Goal: Task Accomplishment & Management: Manage account settings

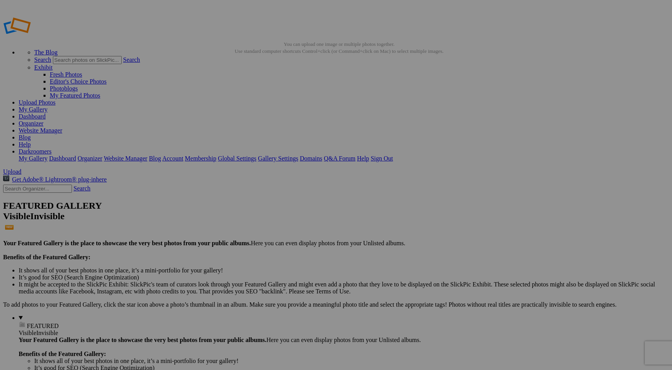
drag, startPoint x: 97, startPoint y: 129, endPoint x: 19, endPoint y: 100, distance: 83.3
drag, startPoint x: 94, startPoint y: 103, endPoint x: 31, endPoint y: 215, distance: 128.3
drag, startPoint x: 20, startPoint y: 119, endPoint x: 11, endPoint y: 112, distance: 10.9
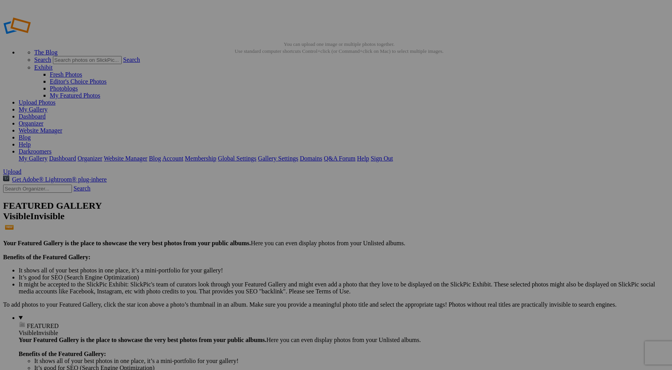
drag, startPoint x: 96, startPoint y: 116, endPoint x: 3, endPoint y: 111, distance: 93.4
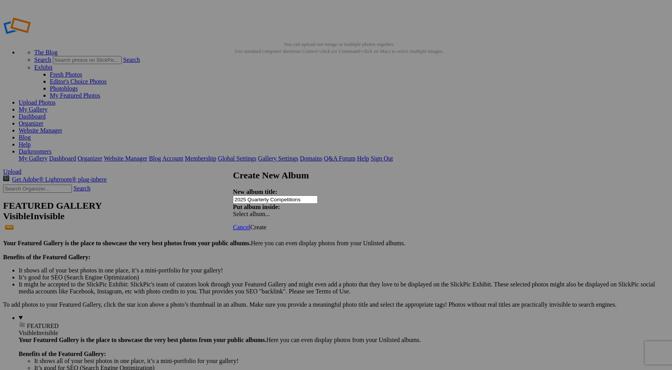
type input "2025 Quarterly Competitions"
click at [266, 224] on span "Create" at bounding box center [258, 227] width 16 height 7
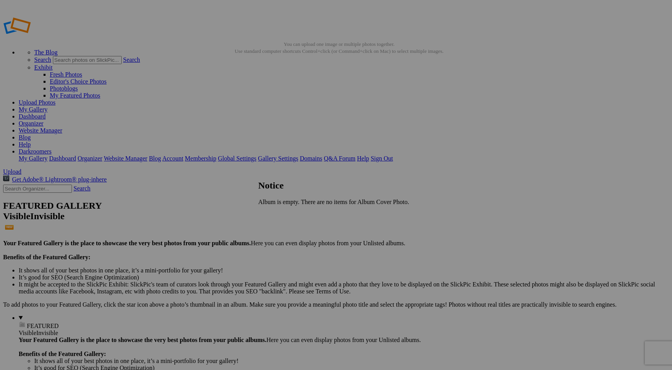
click at [272, 217] on span "Close" at bounding box center [265, 215] width 14 height 7
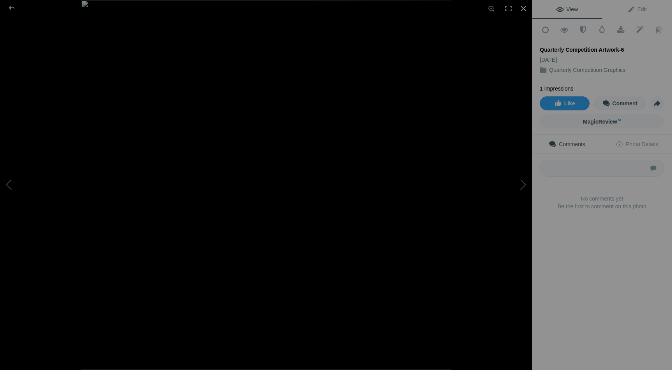
click at [520, 9] on div at bounding box center [523, 8] width 17 height 17
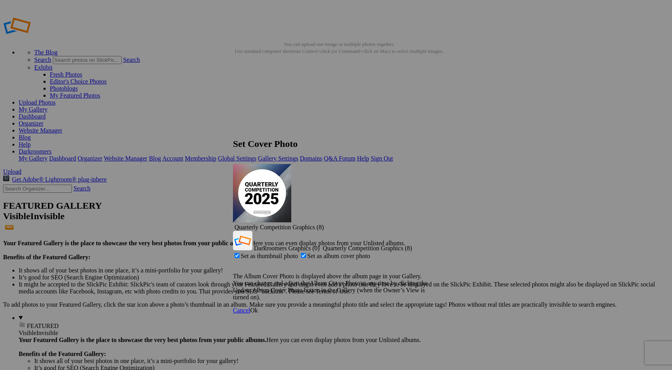
click at [324, 224] on span "Quarterly Competition Graphics (8)" at bounding box center [278, 227] width 89 height 7
click at [439, 252] on div "Set as thumbnail photo Set as album cover photo" at bounding box center [336, 256] width 206 height 8
click at [411, 273] on p "The Album Cover Photo is displayed above the album page in your Gallery. You ca…" at bounding box center [336, 287] width 206 height 28
click at [381, 307] on div "Cancel Ok" at bounding box center [336, 310] width 206 height 7
click at [412, 245] on link "Quarterly Competition Graphics (8)" at bounding box center [366, 248] width 91 height 7
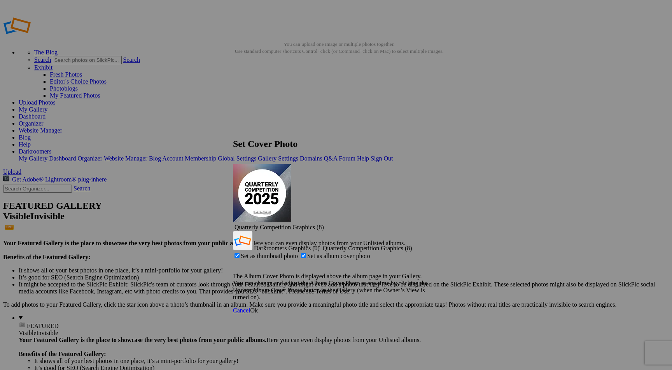
click at [258, 307] on span "Ok" at bounding box center [254, 310] width 8 height 7
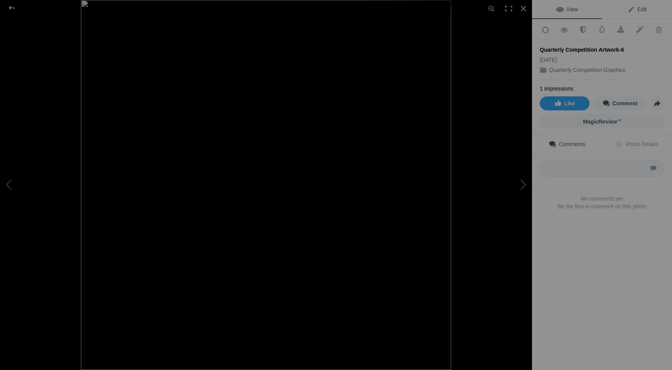
click at [640, 12] on span "Edit" at bounding box center [636, 9] width 19 height 6
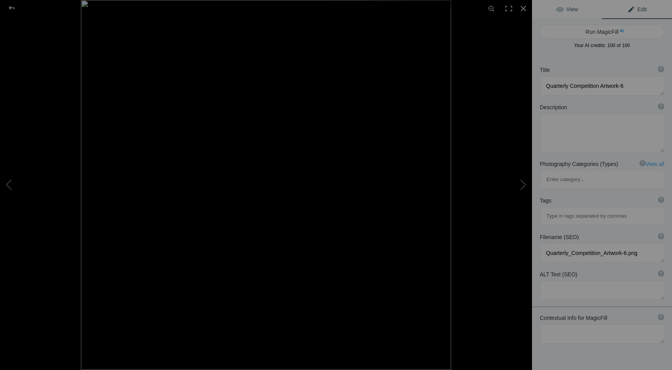
click at [584, 8] on link "View" at bounding box center [567, 9] width 70 height 19
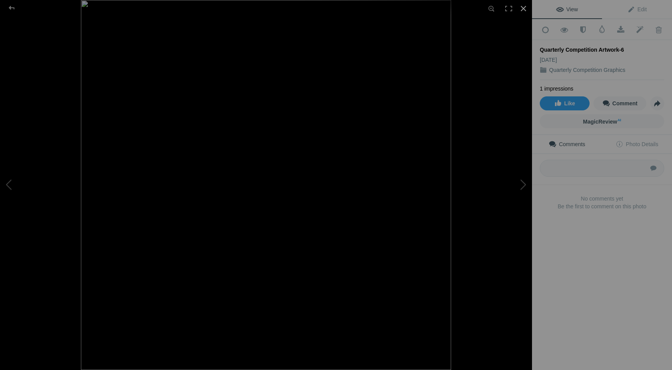
click at [523, 7] on div at bounding box center [523, 8] width 17 height 17
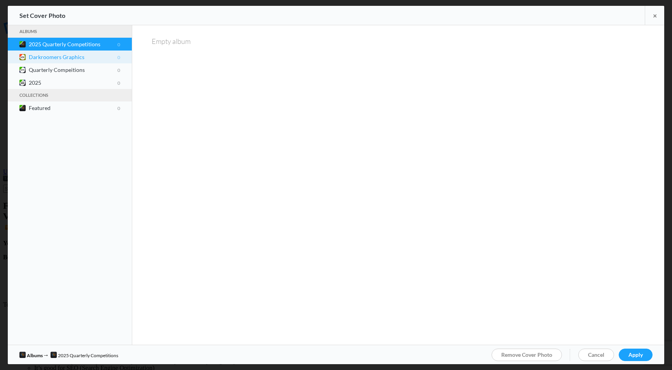
click at [12, 56] on span at bounding box center [15, 58] width 6 height 6
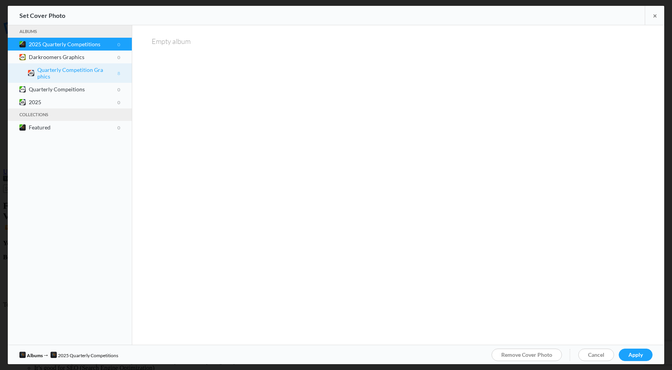
click at [39, 72] on b "Quarterly Competition Graphics 8" at bounding box center [78, 72] width 83 height 13
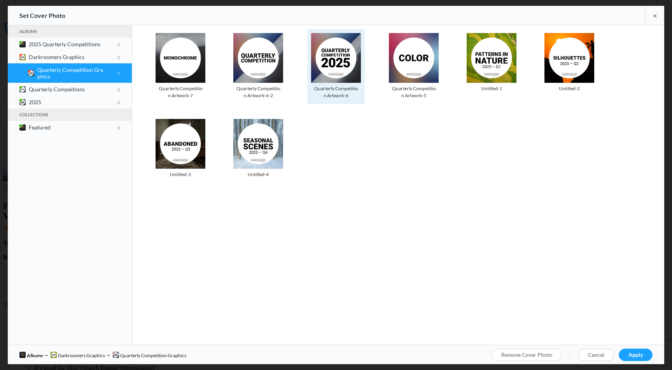
click at [330, 58] on img at bounding box center [336, 58] width 50 height 50
click at [641, 356] on span "Apply" at bounding box center [635, 354] width 14 height 7
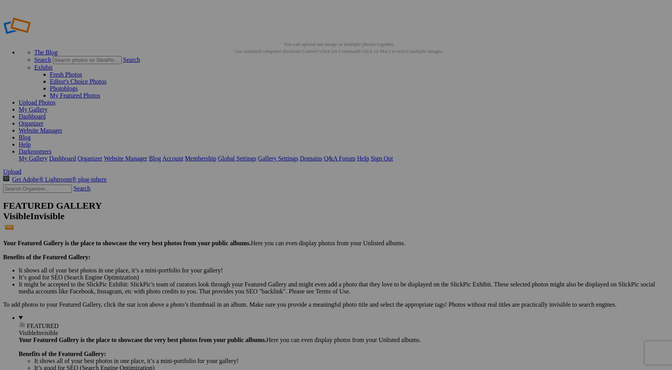
scroll to position [14, 0]
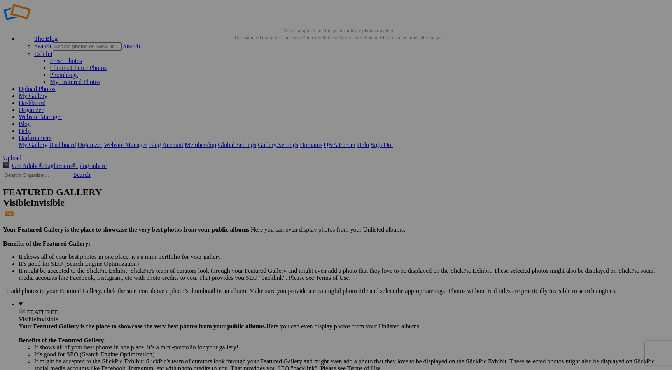
drag, startPoint x: 95, startPoint y: 216, endPoint x: 64, endPoint y: 66, distance: 153.3
drag, startPoint x: 97, startPoint y: 229, endPoint x: 60, endPoint y: 64, distance: 169.0
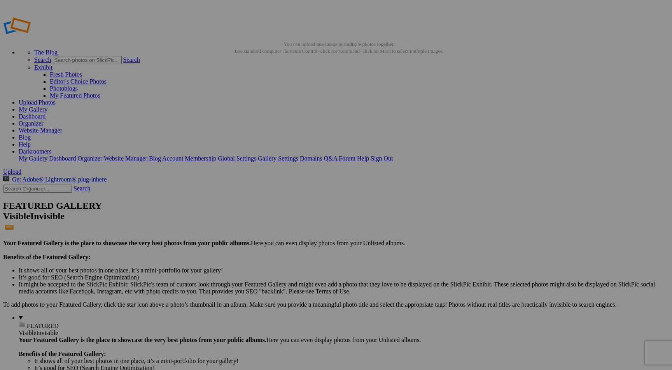
drag, startPoint x: 95, startPoint y: 100, endPoint x: 95, endPoint y: 87, distance: 13.2
drag, startPoint x: 34, startPoint y: 93, endPoint x: 38, endPoint y: 94, distance: 4.0
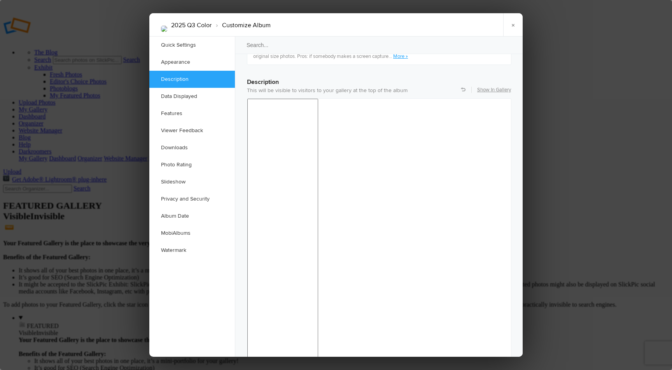
scroll to position [605, 0]
checkbox input "false"
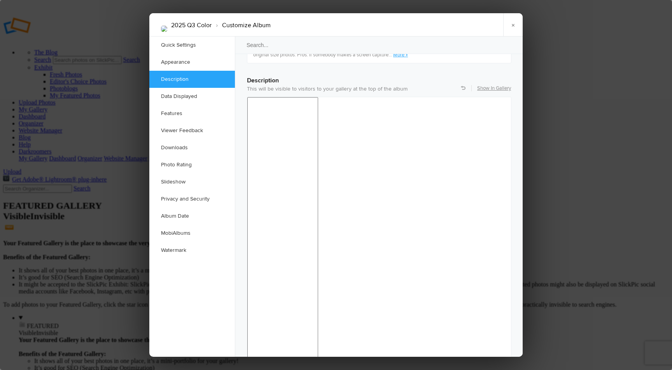
checkbox input "false"
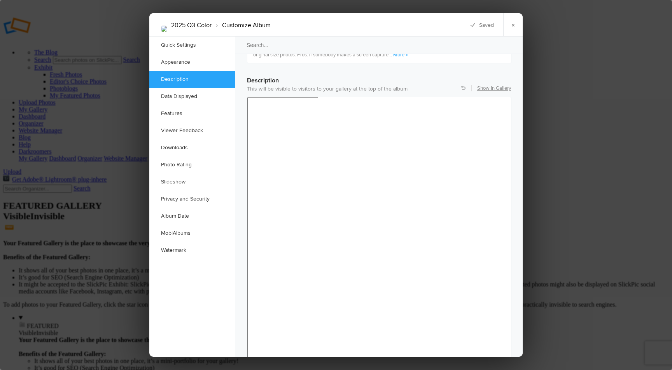
checkbox input "false"
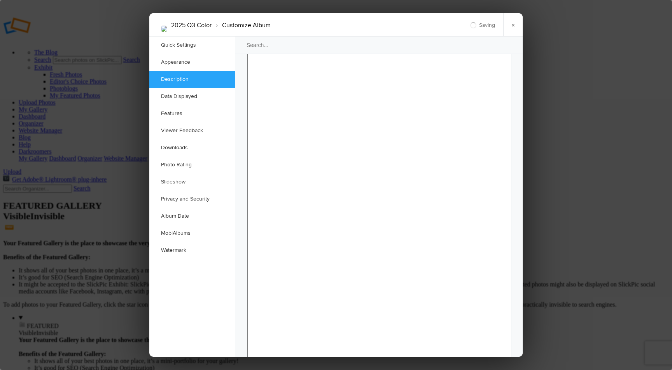
scroll to position [674, 0]
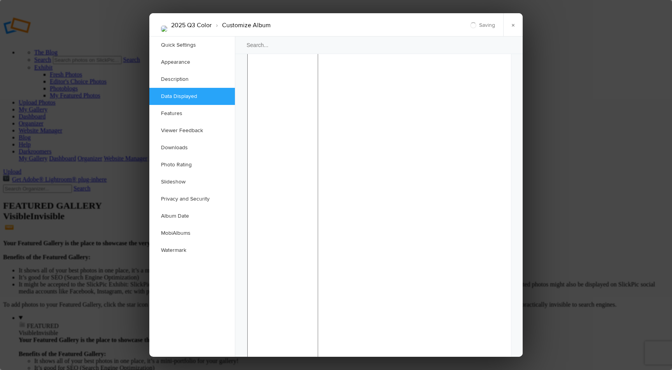
checkbox input "false"
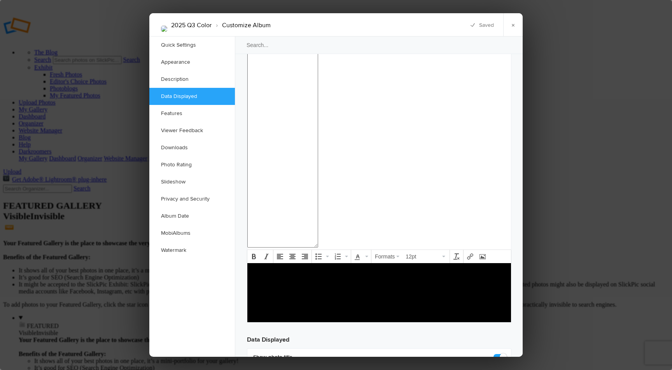
scroll to position [806, 0]
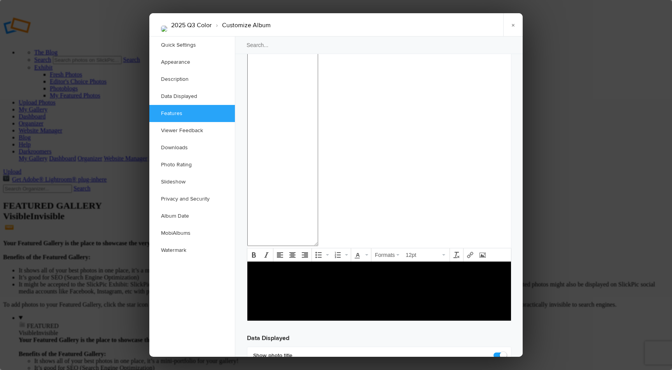
checkbox input "false"
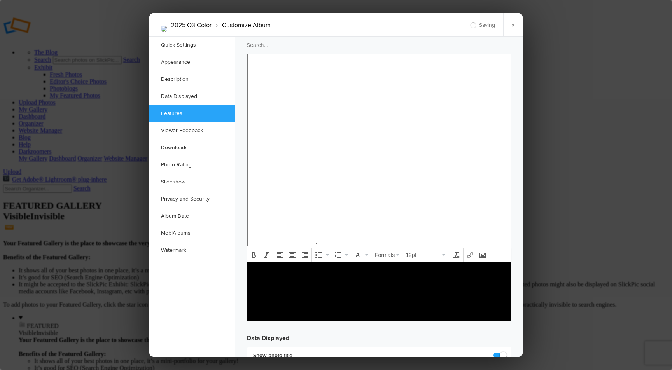
checkbox input "false"
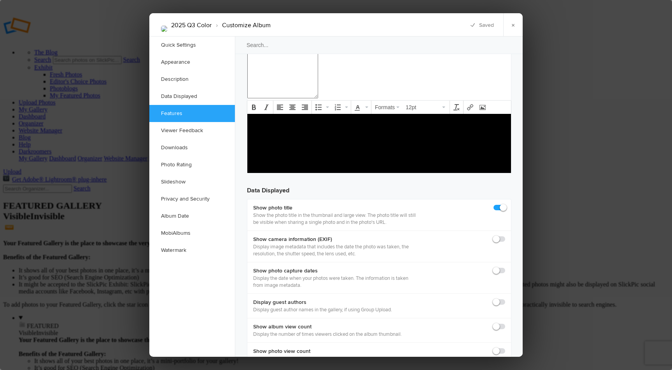
scroll to position [959, 0]
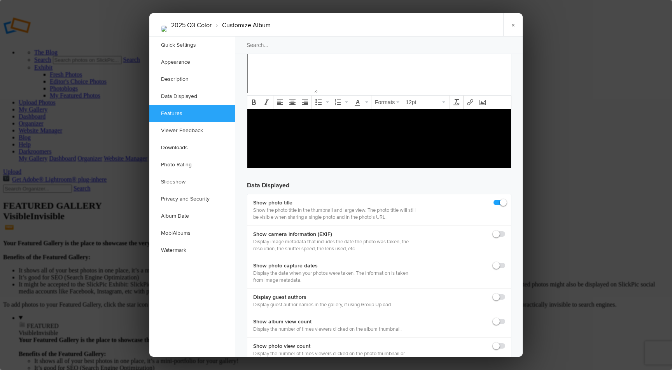
checkbox input "false"
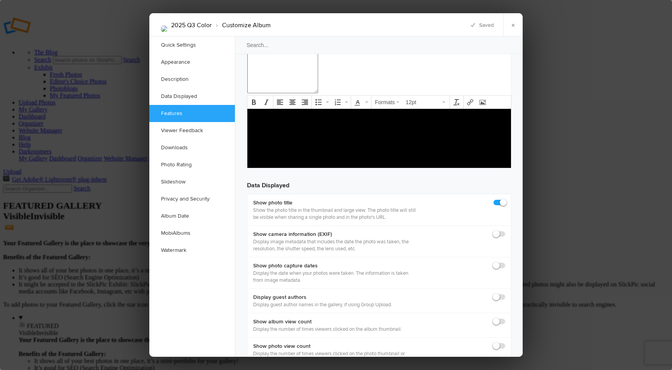
checkbox input "false"
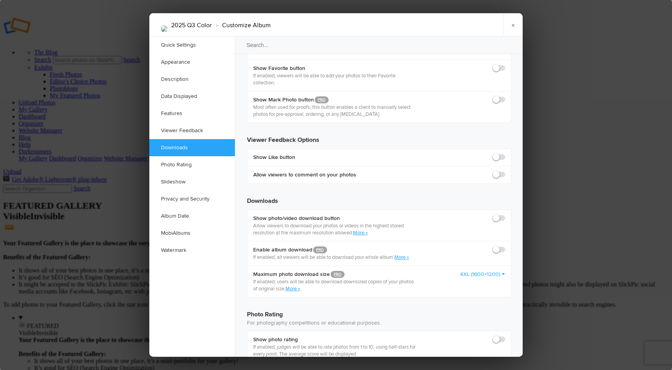
scroll to position [1387, 0]
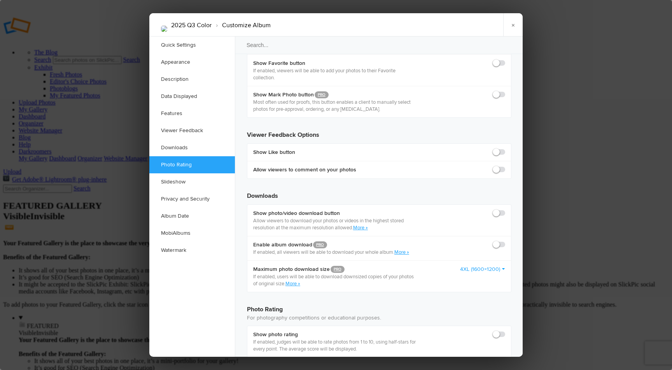
checkbox input "true"
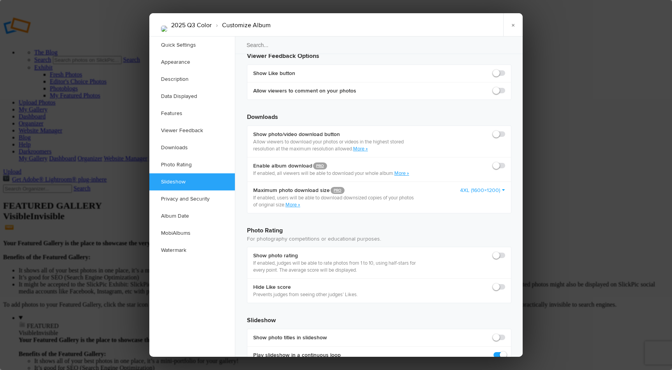
scroll to position [1467, 0]
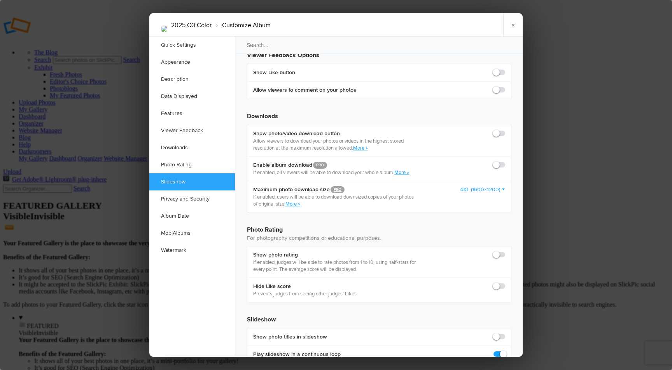
checkbox input "false"
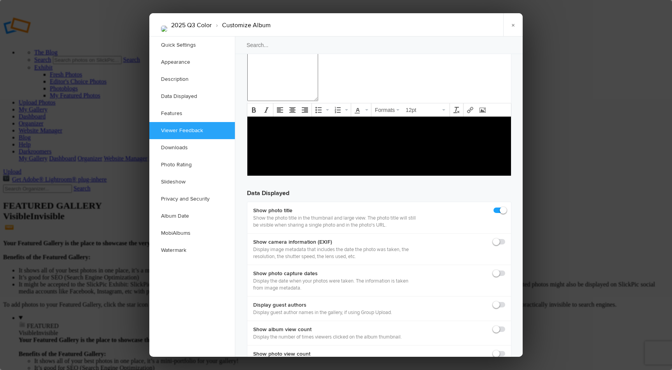
scroll to position [949, 0]
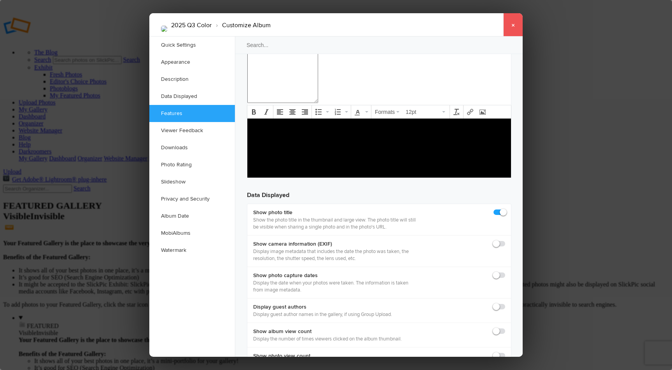
click at [515, 24] on link "×" at bounding box center [512, 24] width 19 height 23
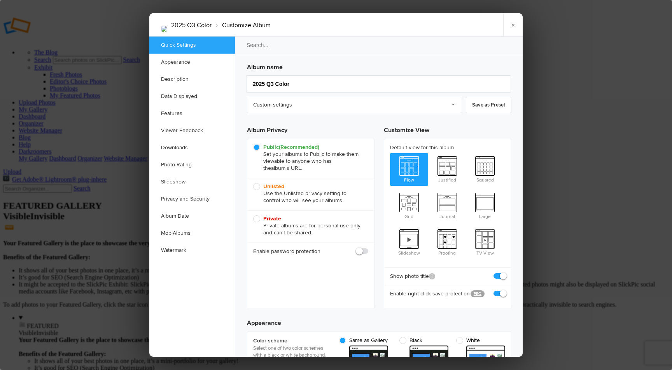
scroll to position [0, 0]
click at [454, 103] on link "Custom settings" at bounding box center [354, 105] width 214 height 16
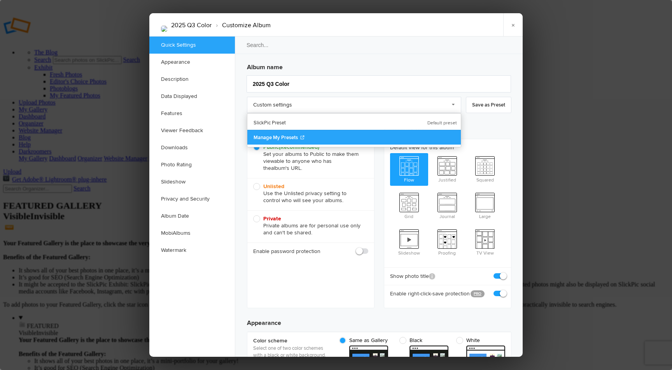
click at [458, 133] on link "Manage My Presets" at bounding box center [353, 137] width 213 height 15
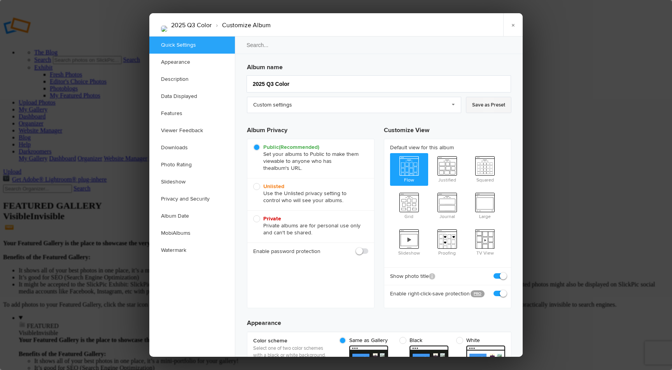
click at [487, 105] on link "Save as Preset" at bounding box center [488, 105] width 45 height 16
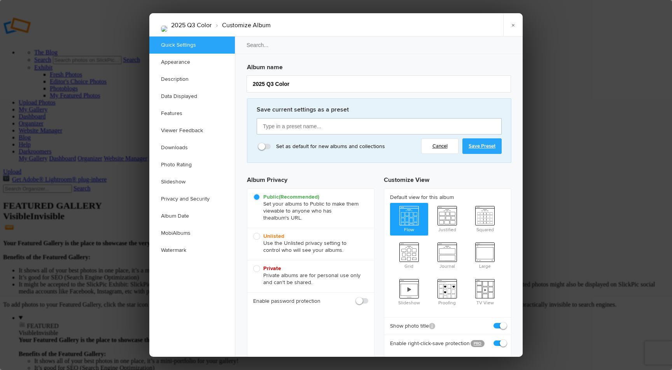
click at [316, 124] on input "text" at bounding box center [379, 126] width 245 height 16
type input "Quarterly-Open for Submissions"
click at [493, 147] on link "Save Preset" at bounding box center [481, 146] width 39 height 16
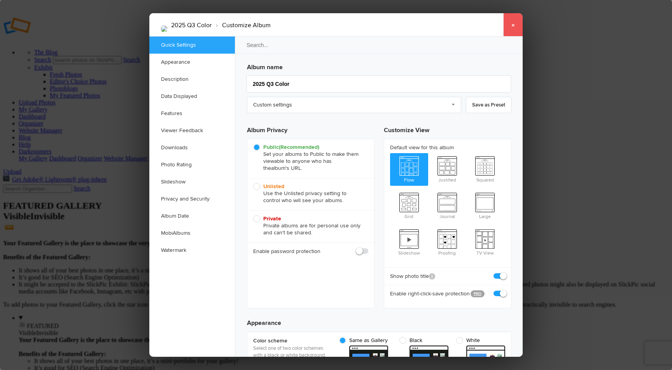
click at [512, 27] on link "×" at bounding box center [512, 24] width 19 height 23
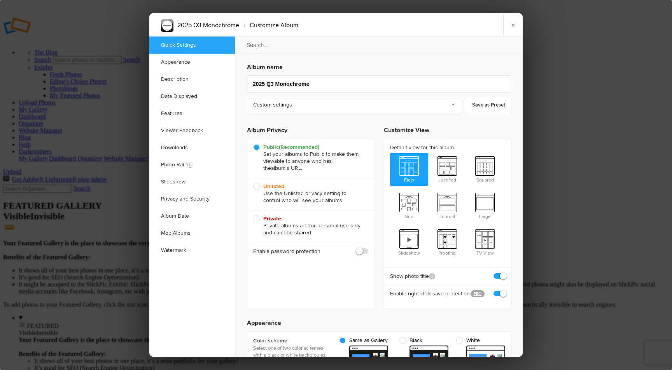
click at [392, 107] on link "Custom settings" at bounding box center [354, 105] width 214 height 16
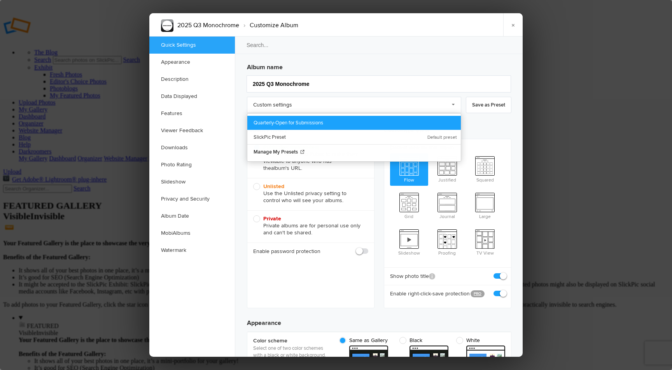
click at [342, 120] on link "Quarterly-Open for Submissions" at bounding box center [353, 123] width 213 height 14
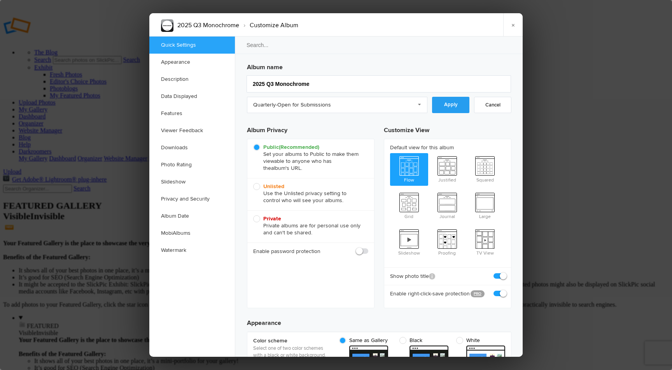
click at [465, 106] on link "Apply" at bounding box center [450, 105] width 37 height 16
checkbox input "false"
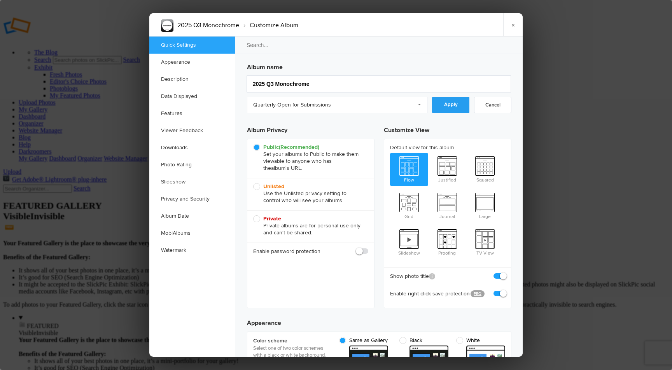
checkbox input "false"
click at [190, 166] on link "Photo Rating" at bounding box center [192, 164] width 86 height 17
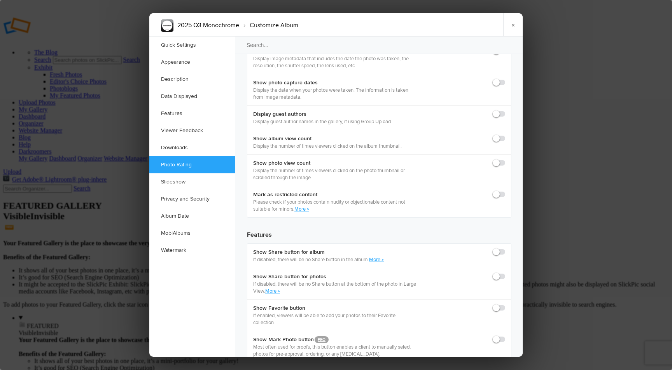
scroll to position [1263, 0]
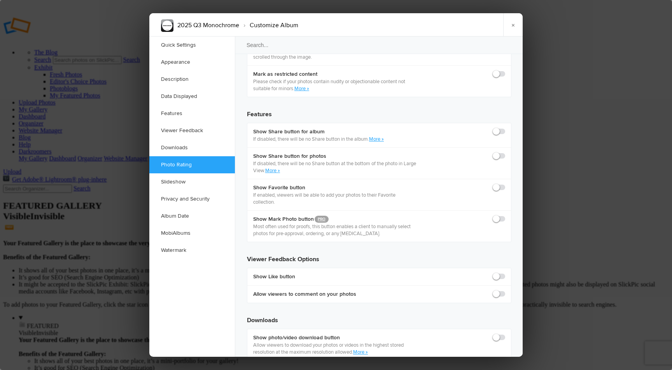
click at [578, 136] on div at bounding box center [336, 185] width 672 height 370
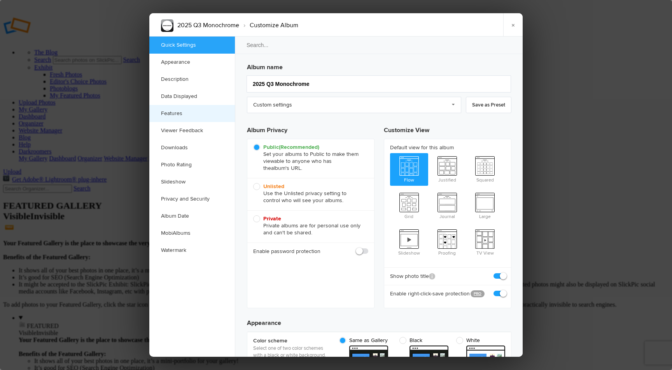
scroll to position [0, 0]
click at [512, 26] on link "×" at bounding box center [512, 24] width 19 height 23
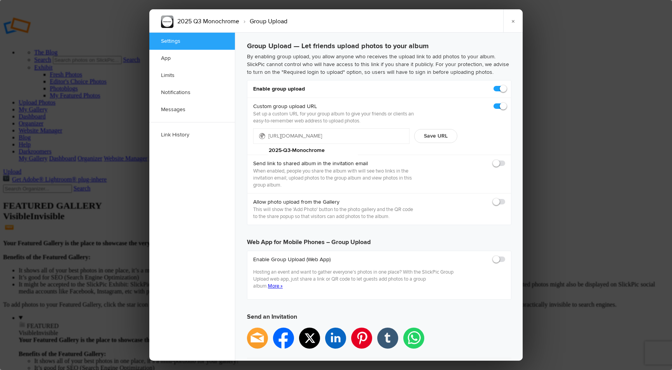
type input "[DATE] 11:59 PM"
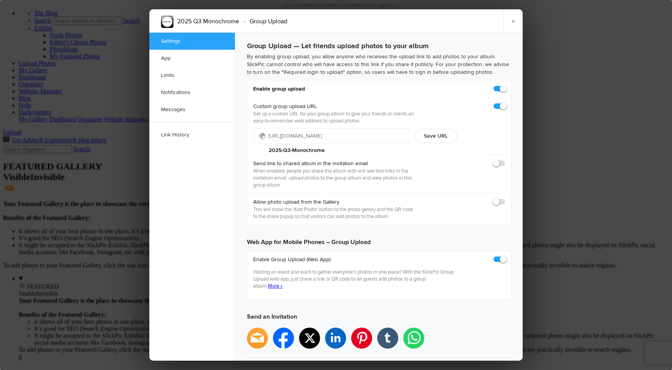
scroll to position [55, 0]
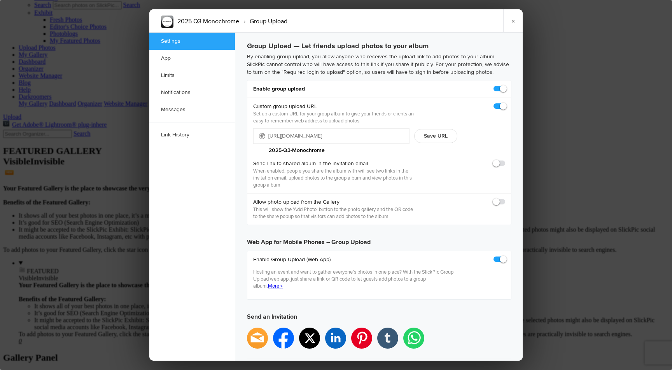
drag, startPoint x: 380, startPoint y: 138, endPoint x: 256, endPoint y: 138, distance: 124.0
click at [202, 132] on div "Settings App Limits Notifications Messages Link History Group Upload — Let frie…" at bounding box center [335, 197] width 373 height 328
click at [429, 157] on div "Send link to shared album in the invitation email When enabled, people you shar…" at bounding box center [379, 174] width 264 height 38
drag, startPoint x: 380, startPoint y: 136, endPoint x: 217, endPoint y: 129, distance: 163.0
click at [217, 129] on div "Settings App Limits Notifications Messages Link History Group Upload — Let frie…" at bounding box center [335, 197] width 373 height 328
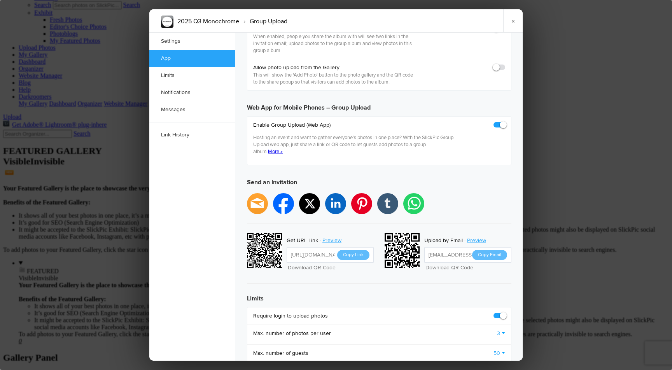
scroll to position [135, 0]
click at [505, 121] on span at bounding box center [505, 121] width 0 height 0
click at [505, 121] on input "checkbox" at bounding box center [505, 121] width 0 height 0
checkbox input "false"
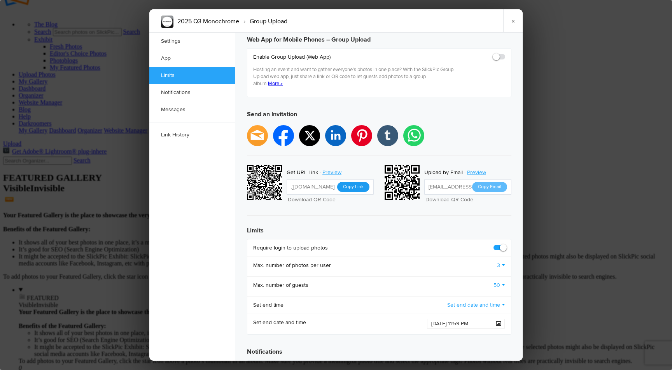
scroll to position [0, 53]
drag, startPoint x: 306, startPoint y: 178, endPoint x: 349, endPoint y: 178, distance: 43.5
click at [349, 179] on div "https://slickpic.us/2025-Q3-Monochrome Copy Link" at bounding box center [329, 187] width 87 height 16
click at [385, 198] on div "Send an Invitation facebook twitter linkedin pinterest tumblr whatsapp Get URL …" at bounding box center [379, 160] width 264 height 112
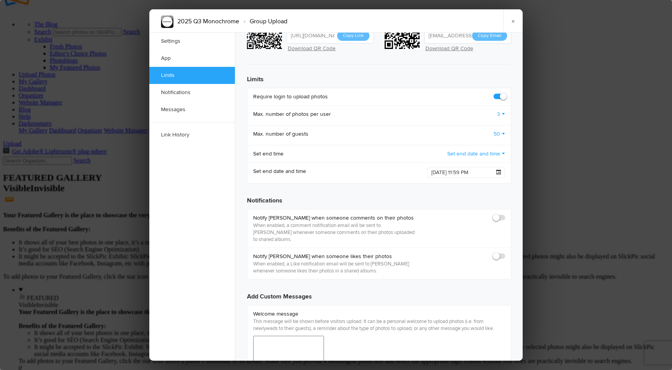
scroll to position [358, 0]
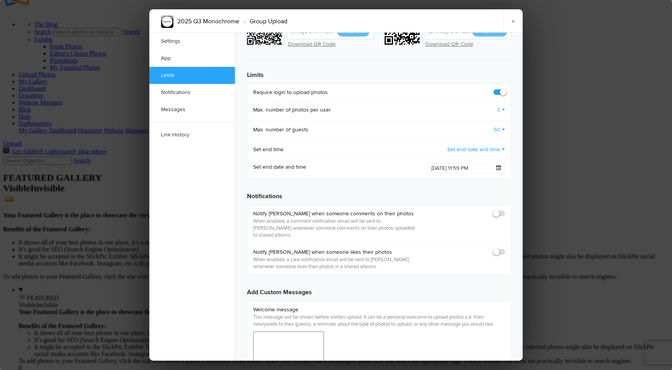
click at [505, 210] on span at bounding box center [505, 210] width 0 height 0
click at [505, 210] on input "checkbox" at bounding box center [505, 210] width 0 height 0
checkbox input "true"
click at [505, 248] on span at bounding box center [505, 248] width 0 height 0
click at [505, 248] on input "checkbox" at bounding box center [505, 248] width 0 height 0
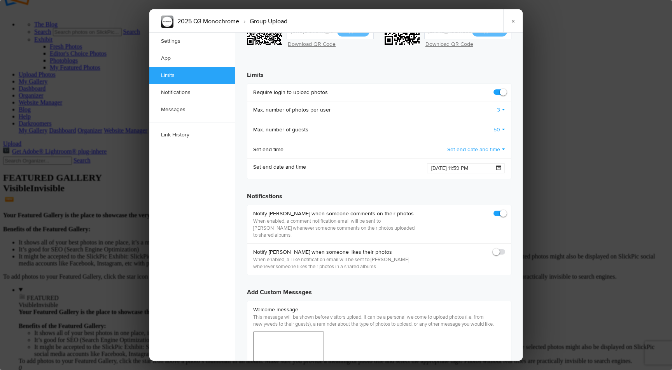
checkbox input "true"
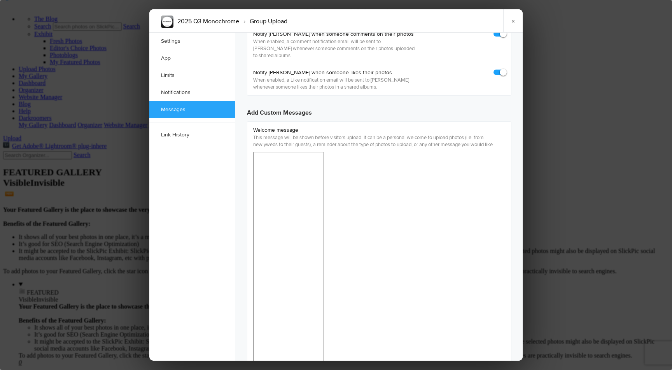
scroll to position [32, 0]
click at [511, 20] on link "×" at bounding box center [512, 20] width 19 height 23
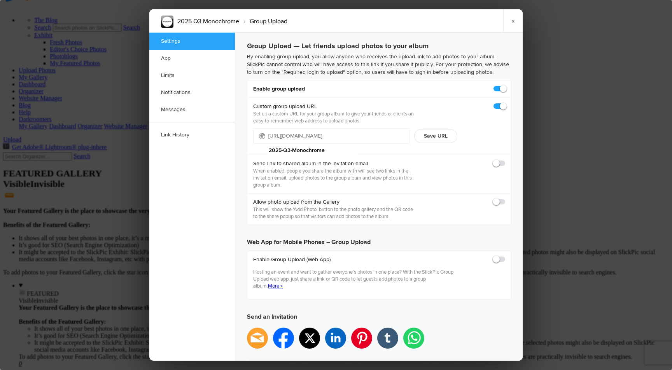
type input "2025-09-30 11:59 PM"
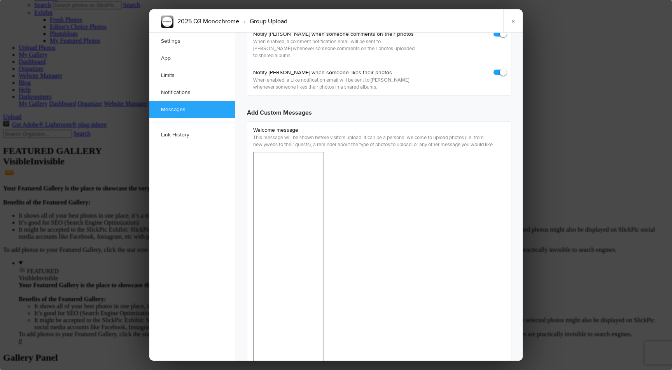
scroll to position [547, 0]
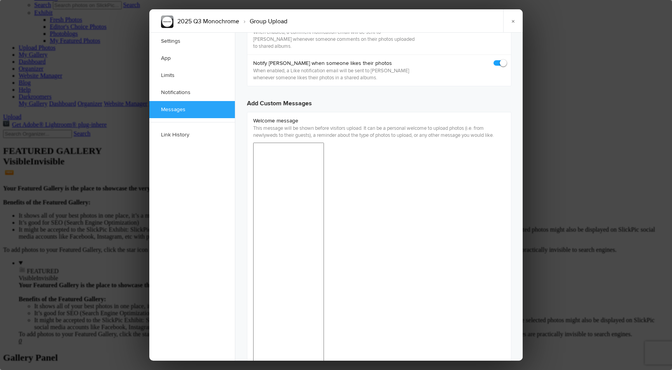
drag, startPoint x: 317, startPoint y: 536, endPoint x: 249, endPoint y: 522, distance: 69.0
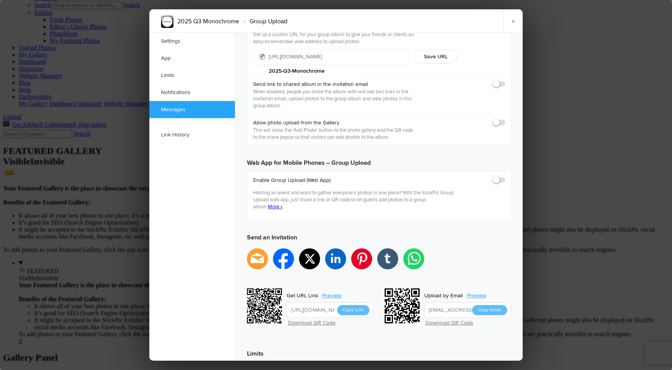
scroll to position [0, 0]
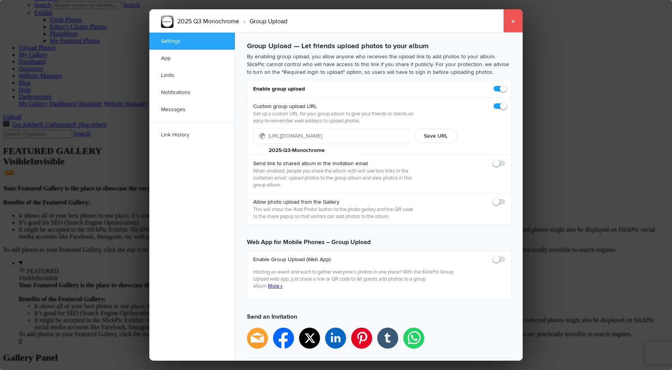
click at [516, 19] on link "×" at bounding box center [512, 20] width 19 height 23
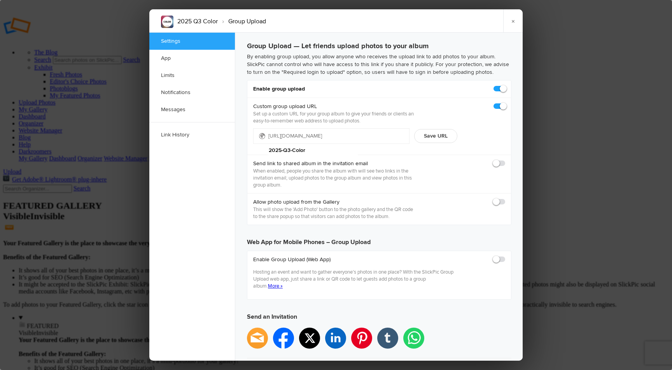
type input "[DATE] 11:59 PM"
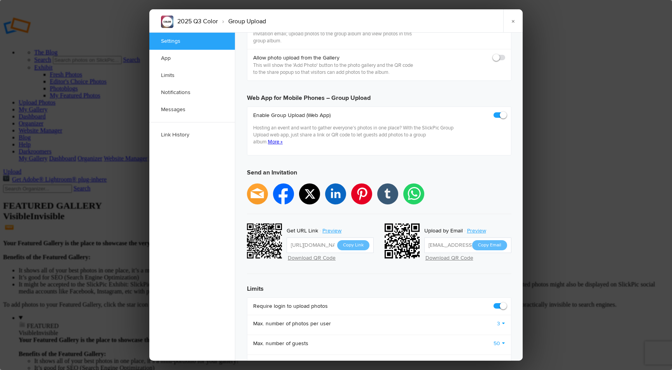
scroll to position [145, 0]
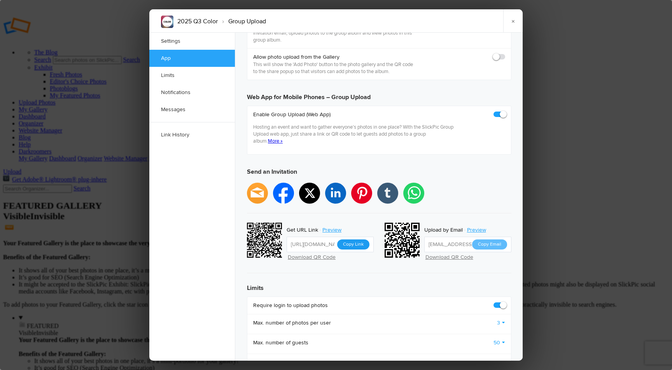
click at [347, 239] on button "Copy Link" at bounding box center [353, 244] width 32 height 10
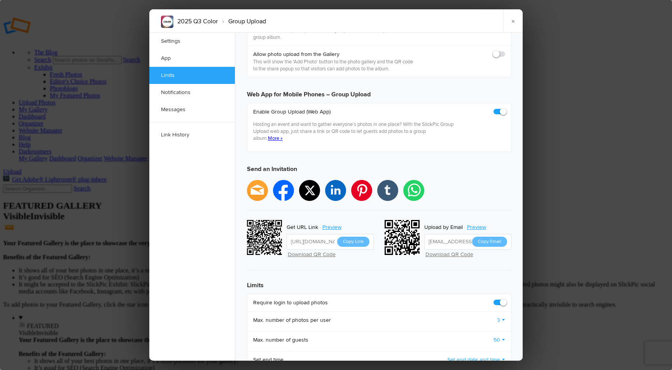
scroll to position [123, 0]
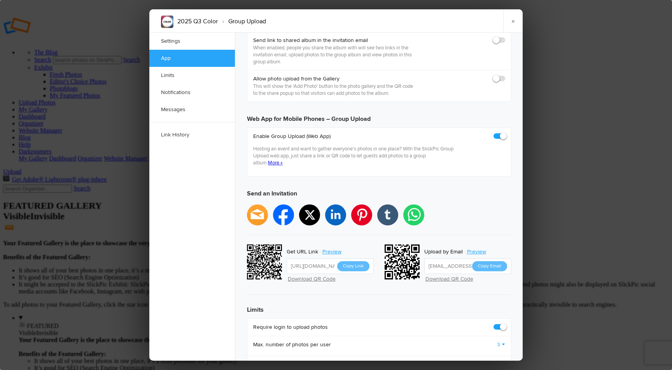
click at [505, 133] on span at bounding box center [505, 133] width 0 height 0
click at [505, 133] on input "checkbox" at bounding box center [505, 132] width 0 height 0
checkbox input "false"
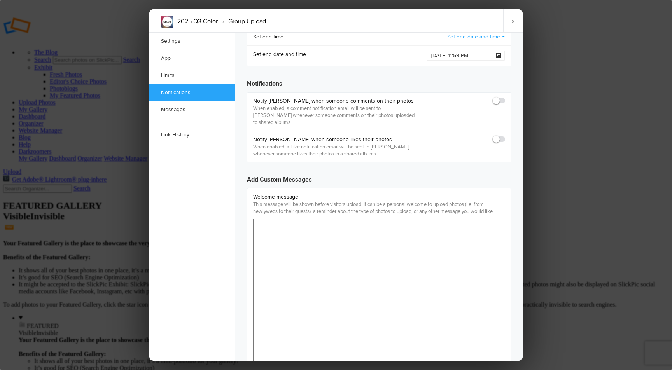
scroll to position [472, 0]
click at [505, 96] on span at bounding box center [505, 96] width 0 height 0
click at [505, 95] on input "checkbox" at bounding box center [505, 95] width 0 height 0
checkbox input "true"
click at [505, 134] on span at bounding box center [505, 134] width 0 height 0
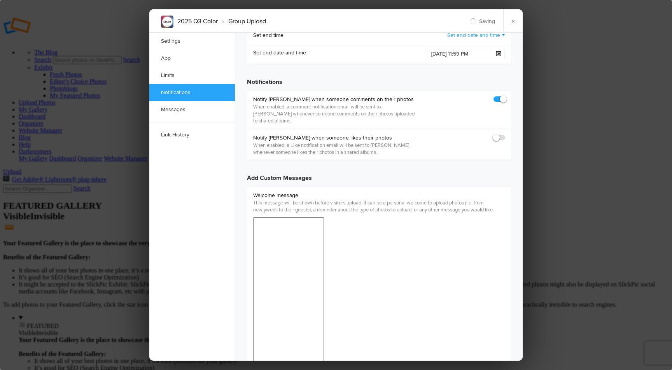
click at [505, 134] on input "checkbox" at bounding box center [505, 134] width 0 height 0
checkbox input "true"
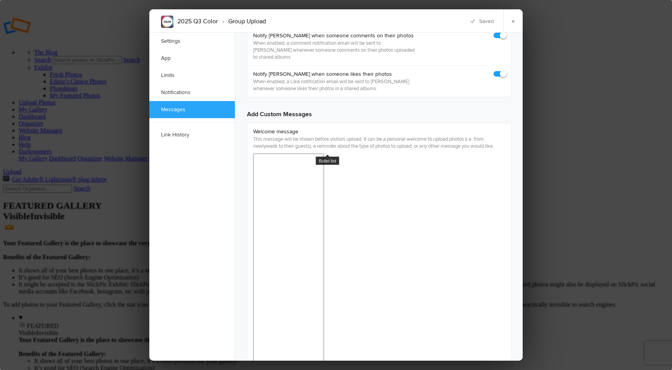
scroll to position [538, 0]
click at [512, 21] on link "×" at bounding box center [512, 20] width 19 height 23
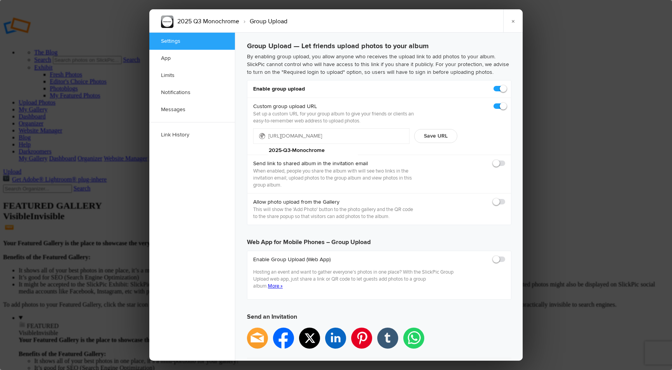
type input "[DATE] 11:59 PM"
click at [517, 22] on link "×" at bounding box center [512, 20] width 19 height 23
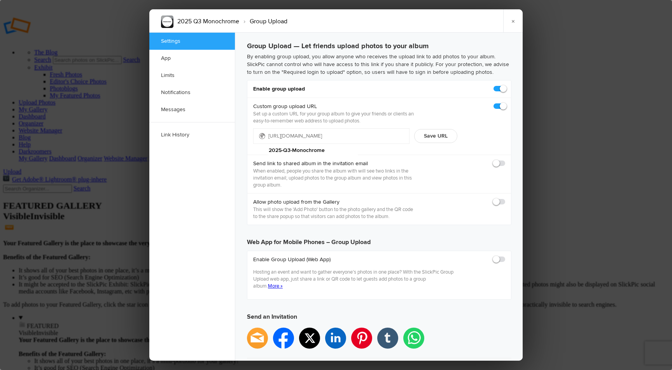
type input "[DATE] 11:59 PM"
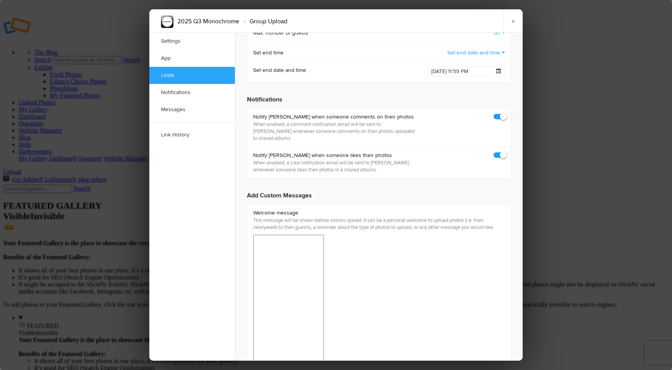
scroll to position [538, 0]
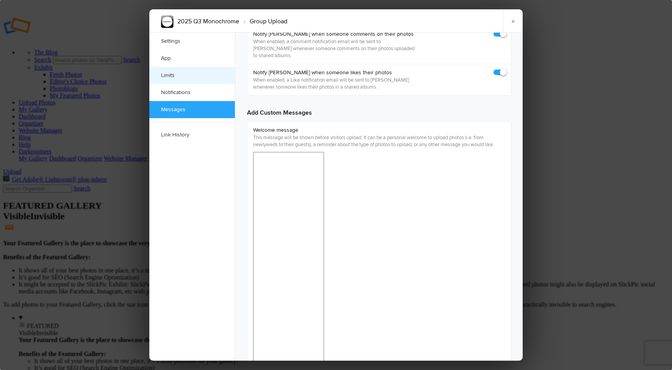
click at [187, 77] on link "Limits" at bounding box center [192, 75] width 86 height 17
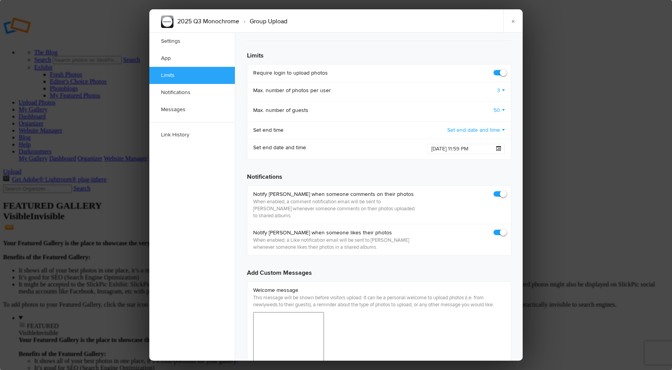
scroll to position [377, 0]
click at [186, 40] on link "Settings" at bounding box center [192, 41] width 86 height 17
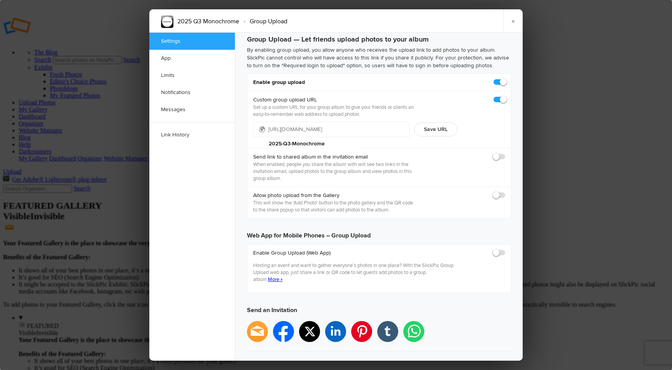
scroll to position [6, 0]
click at [515, 21] on link "×" at bounding box center [512, 20] width 19 height 23
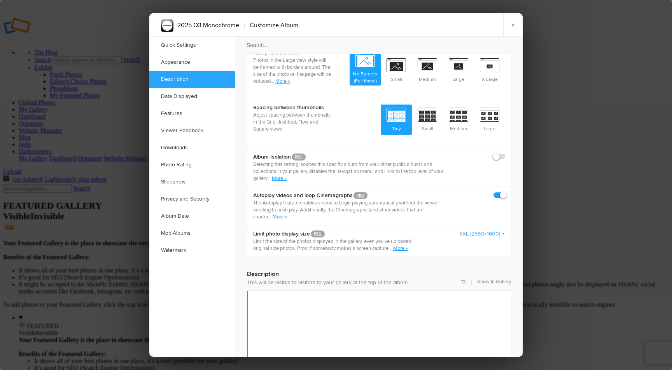
scroll to position [415, 0]
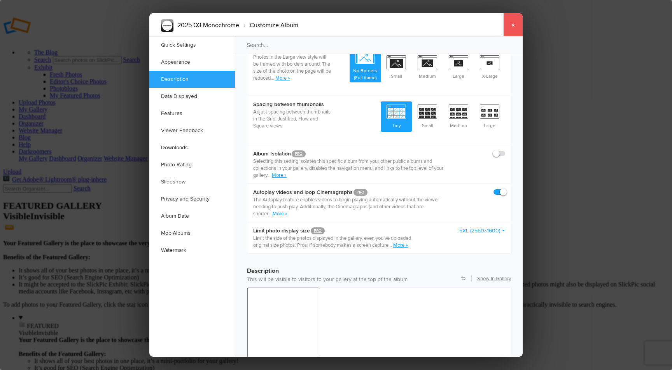
click at [515, 25] on link "×" at bounding box center [512, 24] width 19 height 23
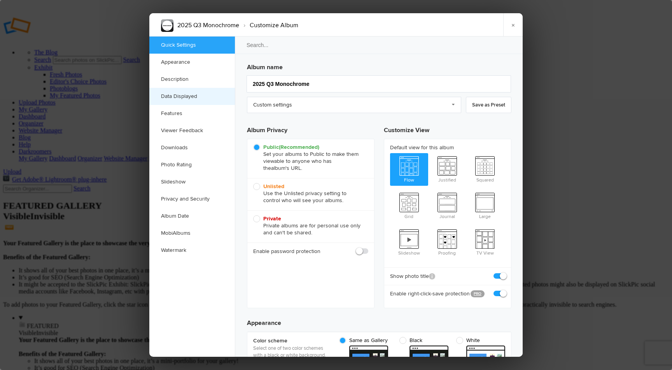
click at [176, 94] on link "Data Displayed" at bounding box center [192, 96] width 86 height 17
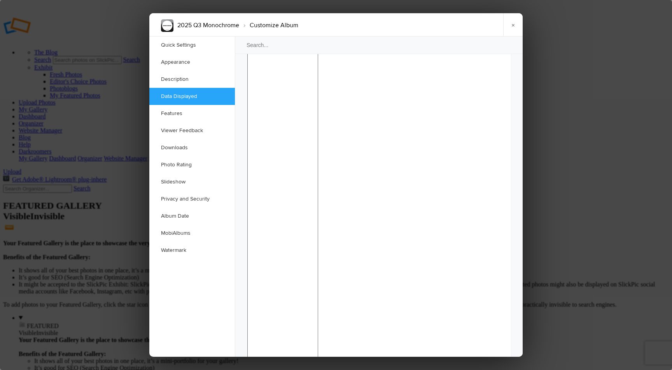
scroll to position [711, 0]
checkbox input "false"
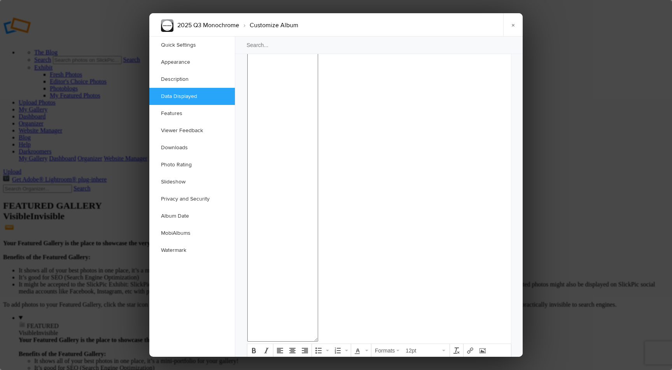
checkbox input "true"
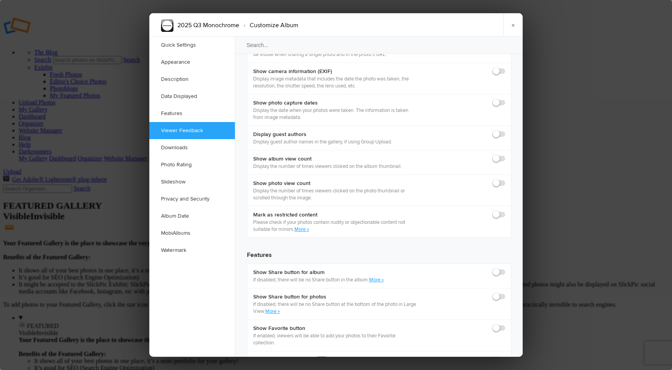
scroll to position [1124, 0]
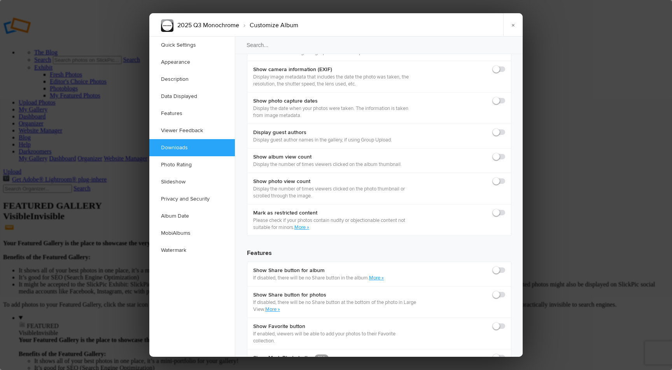
click at [120, 182] on div at bounding box center [336, 185] width 672 height 370
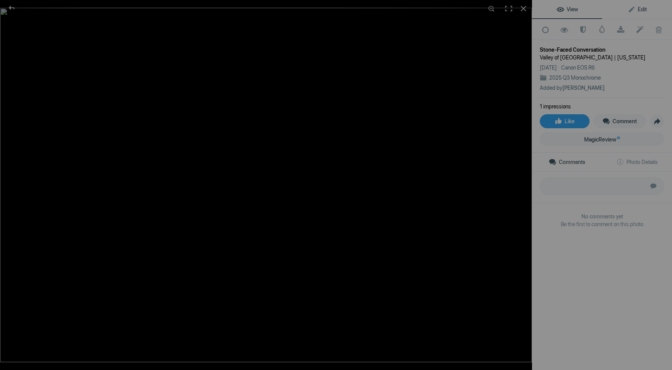
click at [641, 9] on span "Edit" at bounding box center [636, 9] width 19 height 6
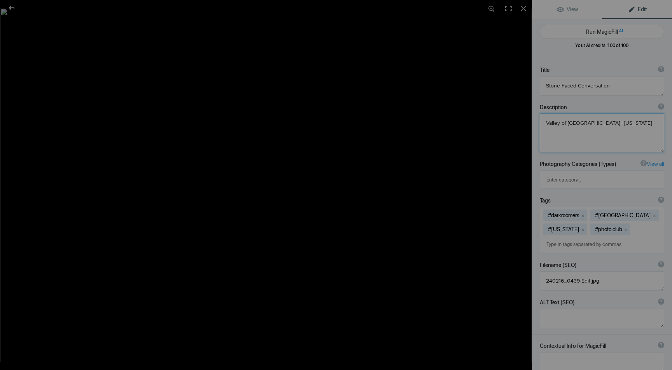
drag, startPoint x: 641, startPoint y: 122, endPoint x: 477, endPoint y: 119, distance: 164.1
click at [477, 119] on div "Stone-Faced Conversation View Edit Run MagicFill AI Your AI credits: 100 of 100…" at bounding box center [336, 185] width 672 height 370
click at [580, 106] on div "Description ? By adding more context around images, results can become much mor…" at bounding box center [602, 107] width 124 height 8
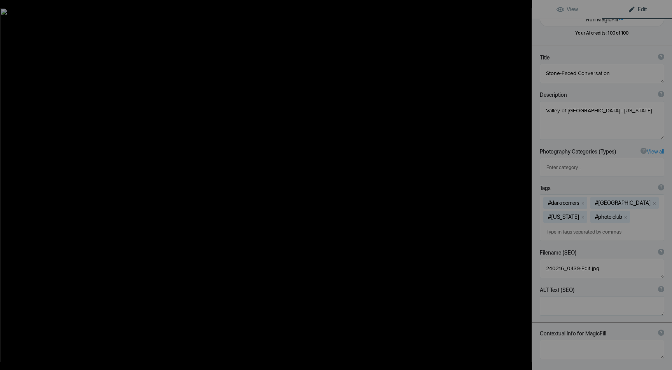
scroll to position [0, 0]
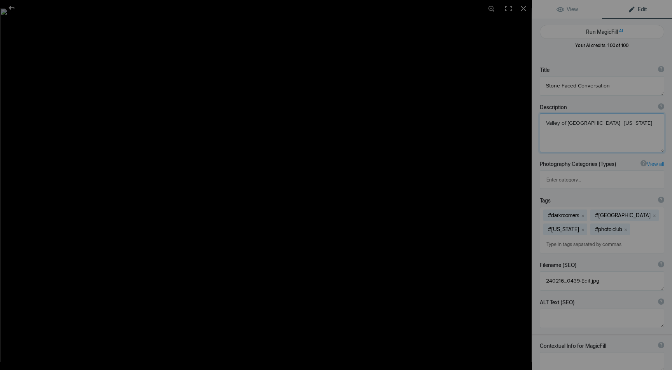
click at [577, 124] on textarea at bounding box center [602, 133] width 124 height 39
click at [581, 14] on link "View" at bounding box center [567, 9] width 70 height 19
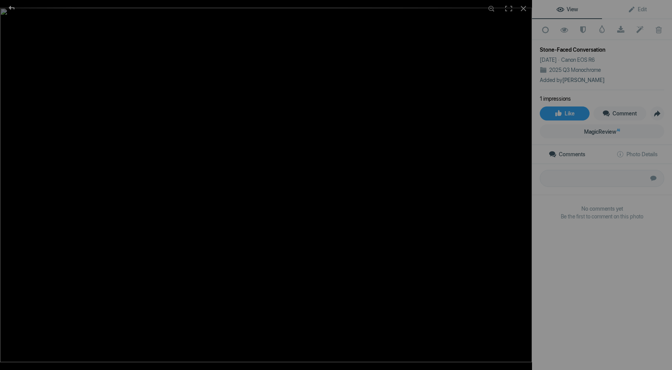
click at [11, 8] on div at bounding box center [12, 8] width 28 height 16
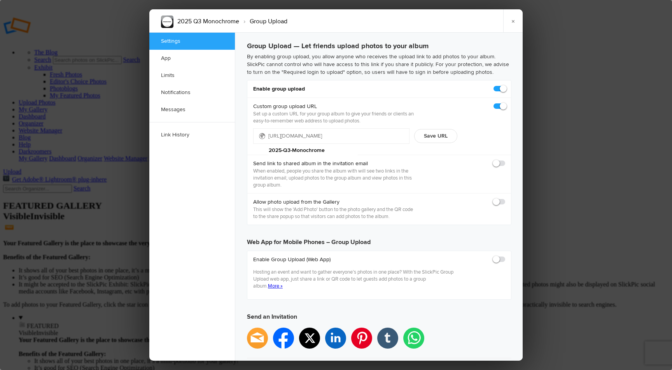
type input "[DATE] 11:59 PM"
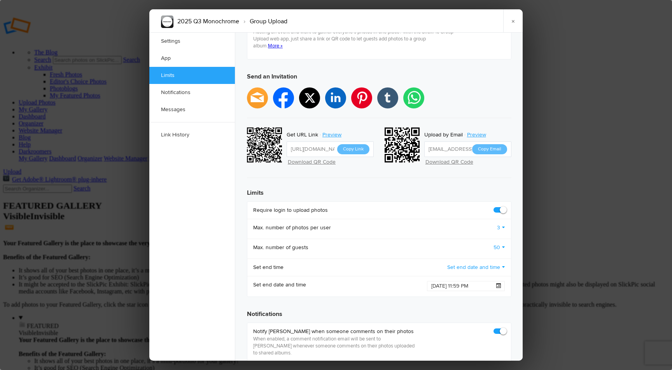
scroll to position [241, 0]
click at [501, 223] on link "3" at bounding box center [501, 227] width 8 height 8
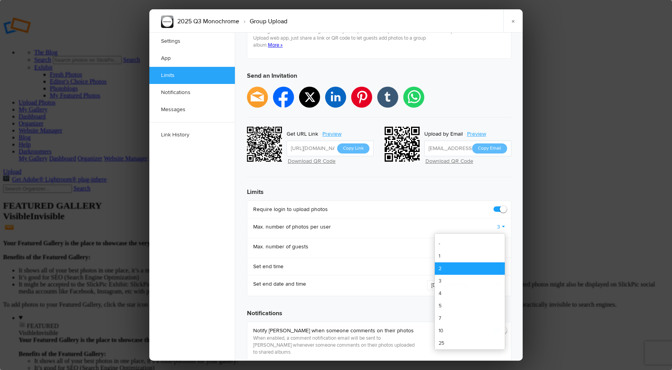
click at [463, 262] on link "2" at bounding box center [470, 268] width 70 height 12
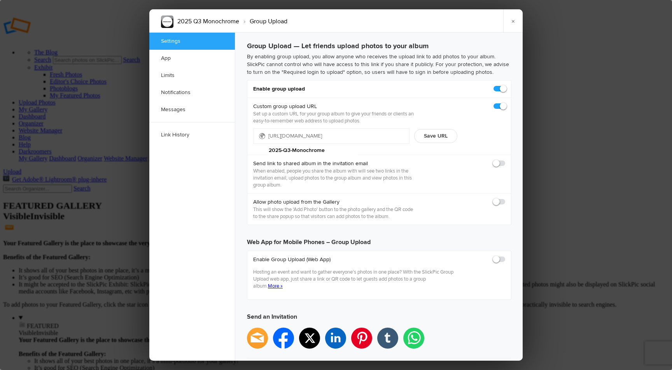
scroll to position [1, 0]
click at [512, 21] on link "×" at bounding box center [512, 20] width 19 height 23
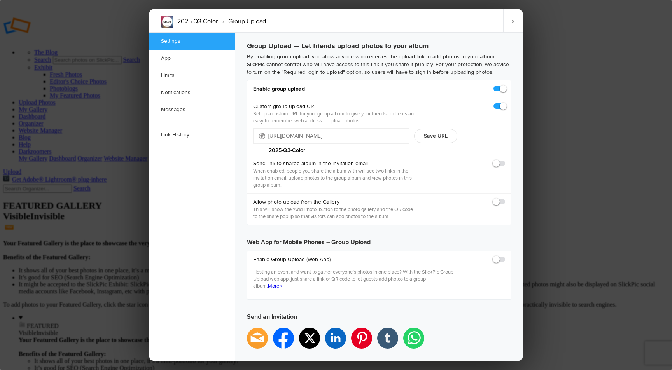
type input "[DATE] 11:59 PM"
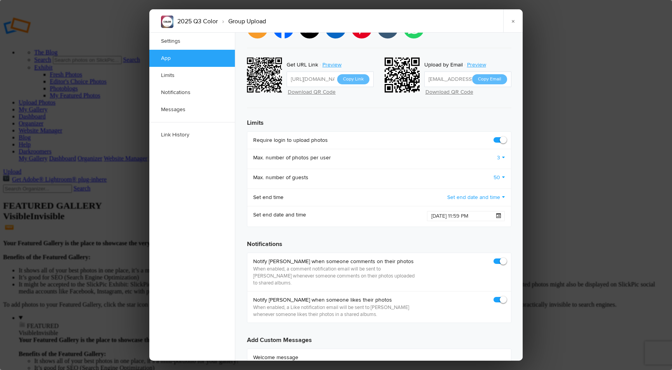
scroll to position [313, 0]
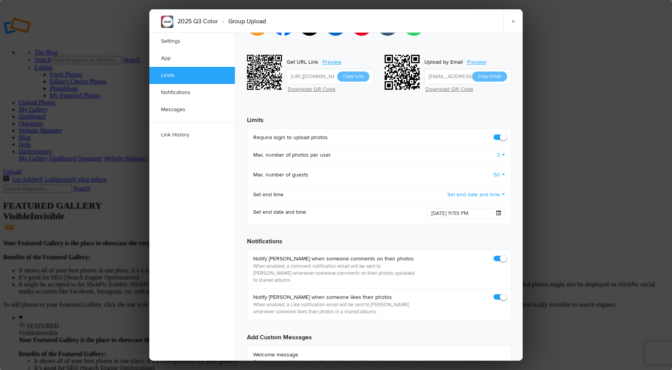
click at [501, 151] on link "3" at bounding box center [501, 155] width 8 height 8
click at [456, 190] on link "2" at bounding box center [470, 196] width 70 height 12
click at [514, 19] on link "×" at bounding box center [512, 20] width 19 height 23
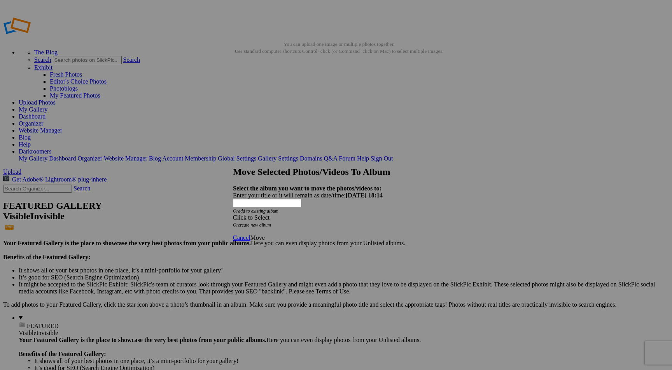
click at [328, 214] on div "Click to Select" at bounding box center [336, 217] width 206 height 7
click at [316, 225] on link "Quarterly Compeitions" at bounding box center [294, 222] width 57 height 7
click at [286, 233] on link "TEST" at bounding box center [288, 236] width 15 height 7
click at [264, 234] on span "Move" at bounding box center [257, 237] width 14 height 7
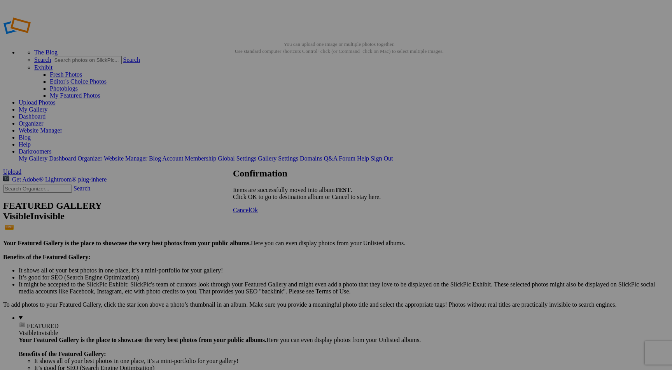
click at [258, 213] on link "Ok" at bounding box center [254, 210] width 8 height 7
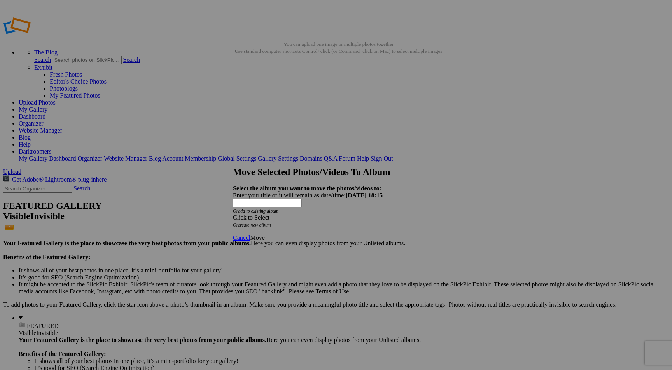
click at [332, 214] on div "Click to Select" at bounding box center [336, 217] width 206 height 7
click at [293, 225] on span "Quarterly Compeitions" at bounding box center [294, 222] width 57 height 7
click at [281, 233] on link "TEST" at bounding box center [288, 236] width 15 height 7
click at [264, 234] on link "Move" at bounding box center [257, 237] width 14 height 7
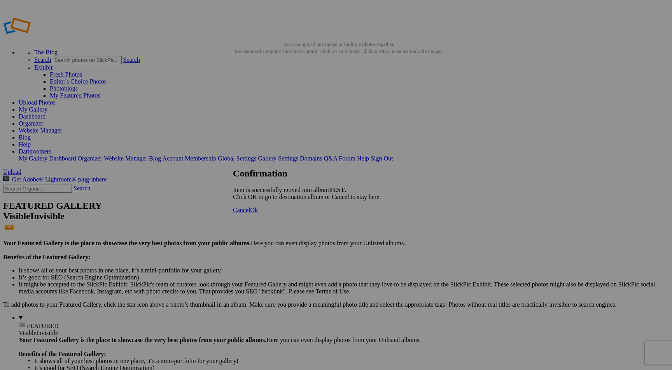
click at [258, 213] on link "Ok" at bounding box center [254, 210] width 8 height 7
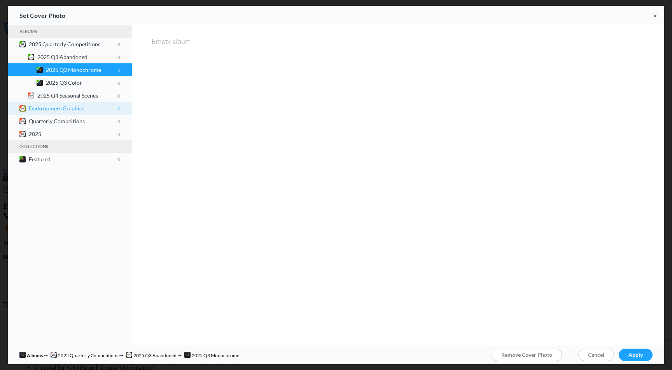
click at [65, 105] on b "Darkroomers Graphics 0" at bounding box center [74, 108] width 91 height 7
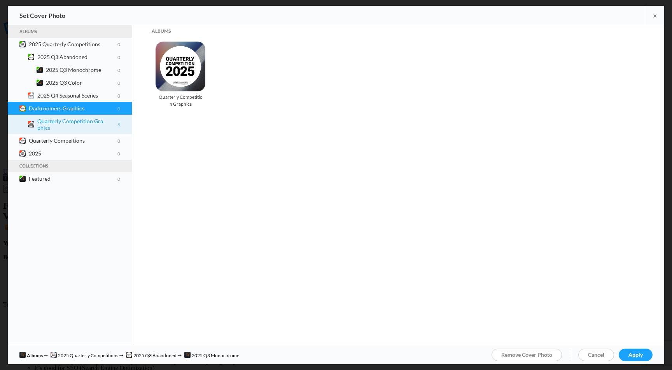
click at [45, 118] on b "Quarterly Competition Graphics 8" at bounding box center [78, 124] width 83 height 13
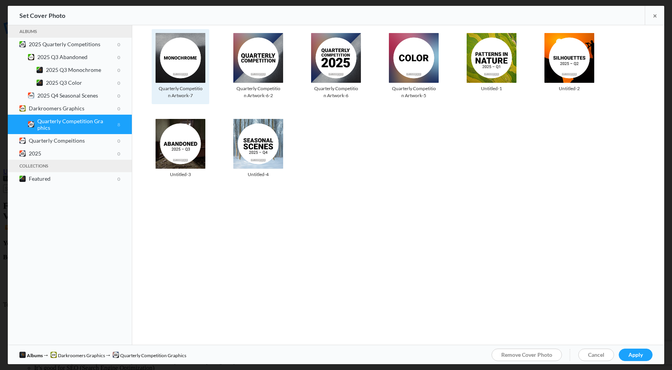
click at [198, 66] on img at bounding box center [180, 58] width 50 height 50
click at [638, 354] on span "Apply" at bounding box center [635, 354] width 14 height 7
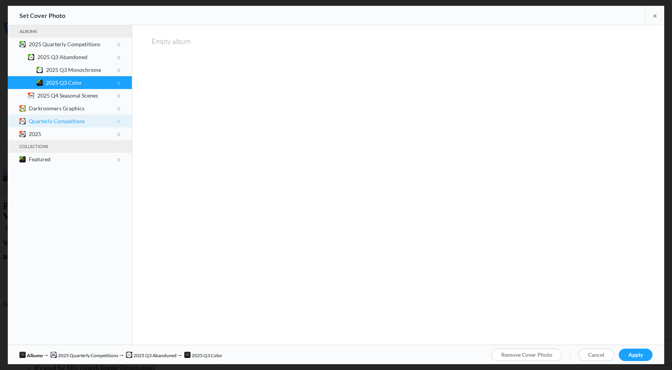
click at [54, 118] on b "Quarterly Compeitions 0" at bounding box center [74, 121] width 91 height 7
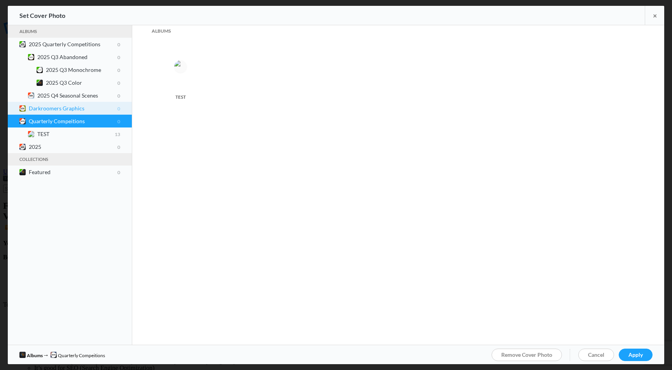
click at [50, 107] on b "Darkroomers Graphics 0" at bounding box center [74, 108] width 91 height 7
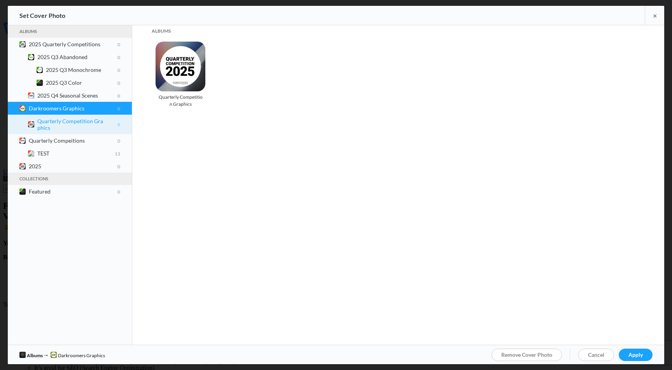
click at [57, 127] on b "Quarterly Competition Graphics 8" at bounding box center [78, 124] width 83 height 13
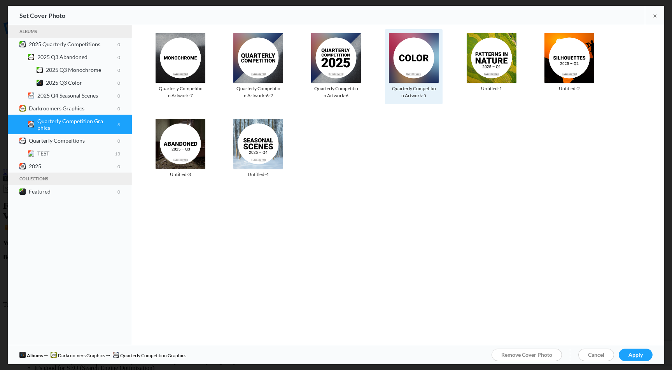
click at [407, 59] on img at bounding box center [414, 58] width 50 height 50
click at [639, 356] on span "Apply" at bounding box center [635, 354] width 14 height 7
